Goal: Task Accomplishment & Management: Manage account settings

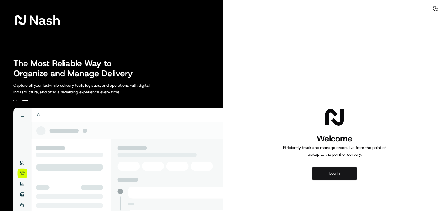
click at [315, 179] on button "Log in" at bounding box center [334, 172] width 45 height 13
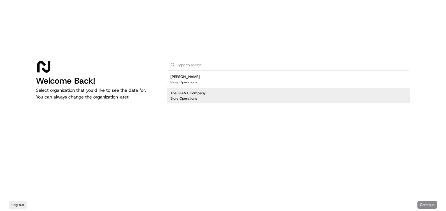
click at [201, 94] on h2 "The GIANT Company" at bounding box center [187, 92] width 35 height 5
click at [424, 202] on button "Continue" at bounding box center [427, 204] width 20 height 8
